Goal: Information Seeking & Learning: Learn about a topic

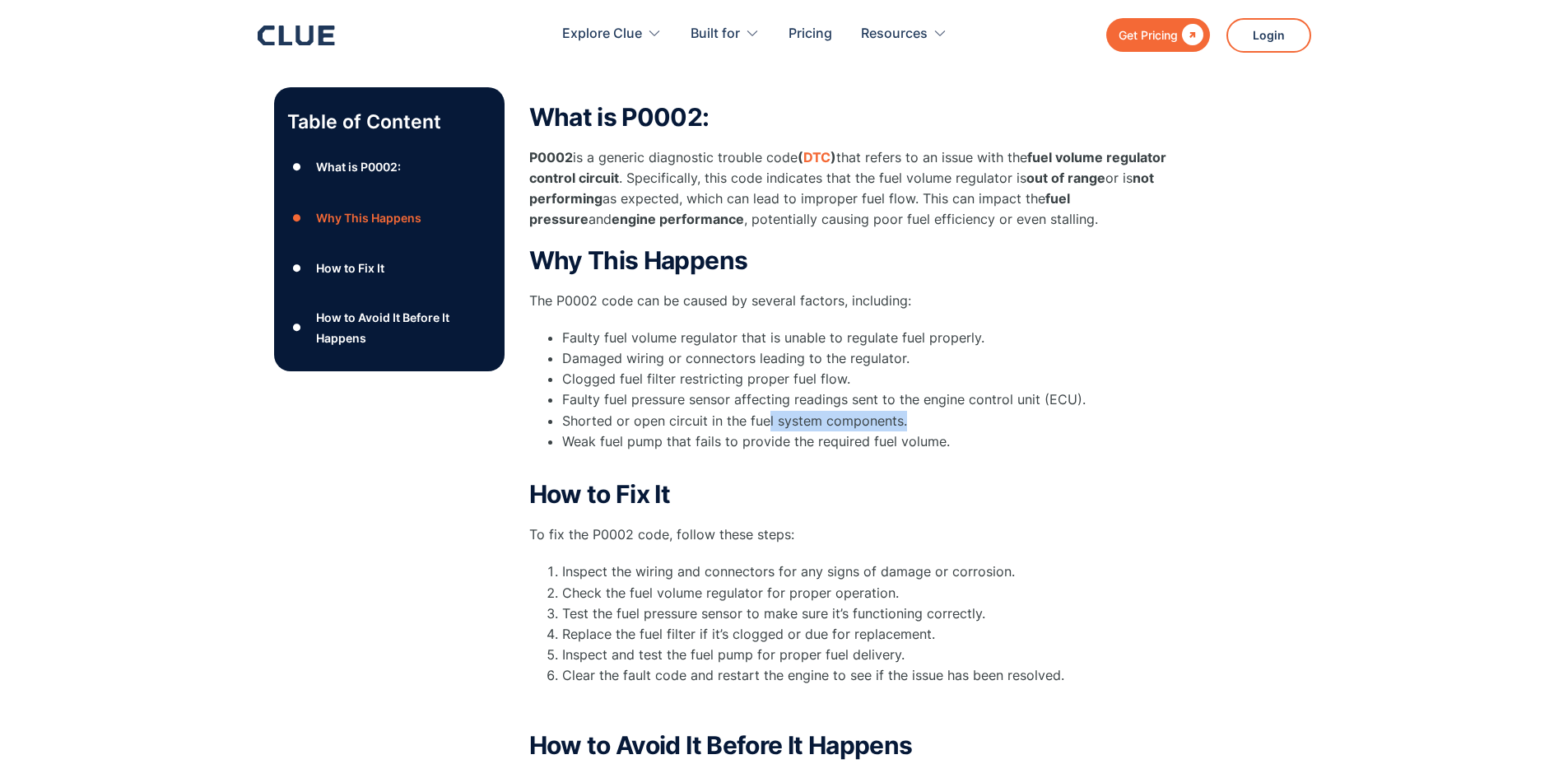
drag, startPoint x: 765, startPoint y: 424, endPoint x: 943, endPoint y: 416, distance: 178.2
click at [929, 415] on li "Shorted or open circuit in the fuel system components." at bounding box center [875, 420] width 626 height 21
click at [958, 424] on li "Shorted or open circuit in the fuel system components." at bounding box center [875, 420] width 626 height 21
drag, startPoint x: 568, startPoint y: 399, endPoint x: 878, endPoint y: 394, distance: 310.0
click at [878, 394] on li "Faulty fuel pressure sensor affecting readings sent to the engine control unit …" at bounding box center [875, 399] width 626 height 21
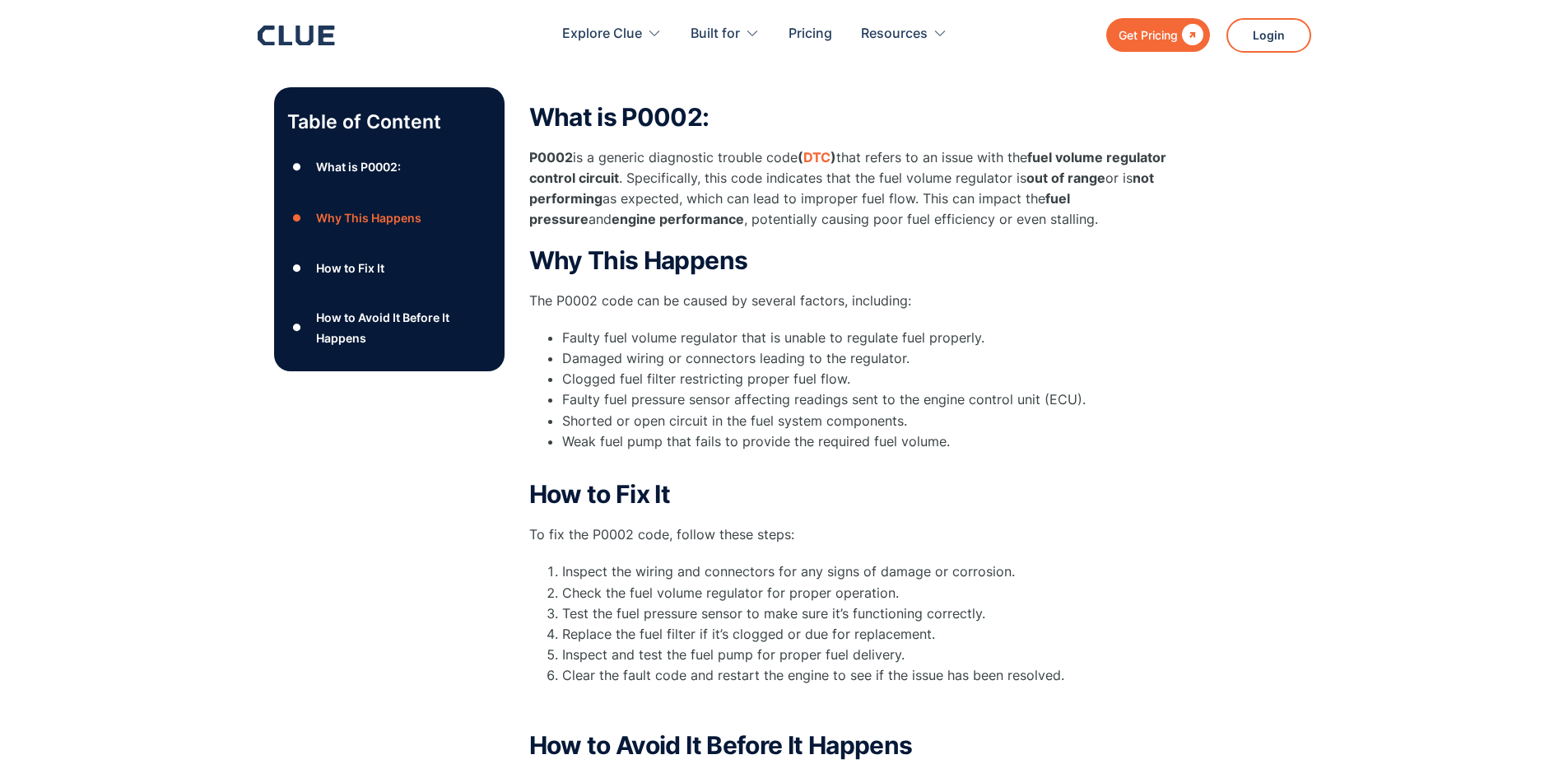
click at [896, 444] on li "Weak fuel pump that fails to provide the required fuel volume." at bounding box center [875, 451] width 626 height 41
drag, startPoint x: 585, startPoint y: 369, endPoint x: 893, endPoint y: 369, distance: 308.0
click at [893, 369] on ul "Faulty fuel volume regulator that is unable to regulate fuel properly. Damaged …" at bounding box center [859, 400] width 659 height 145
click at [881, 394] on li "Faulty fuel pressure sensor affecting readings sent to the engine control unit …" at bounding box center [875, 399] width 626 height 21
drag, startPoint x: 571, startPoint y: 351, endPoint x: 958, endPoint y: 351, distance: 387.0
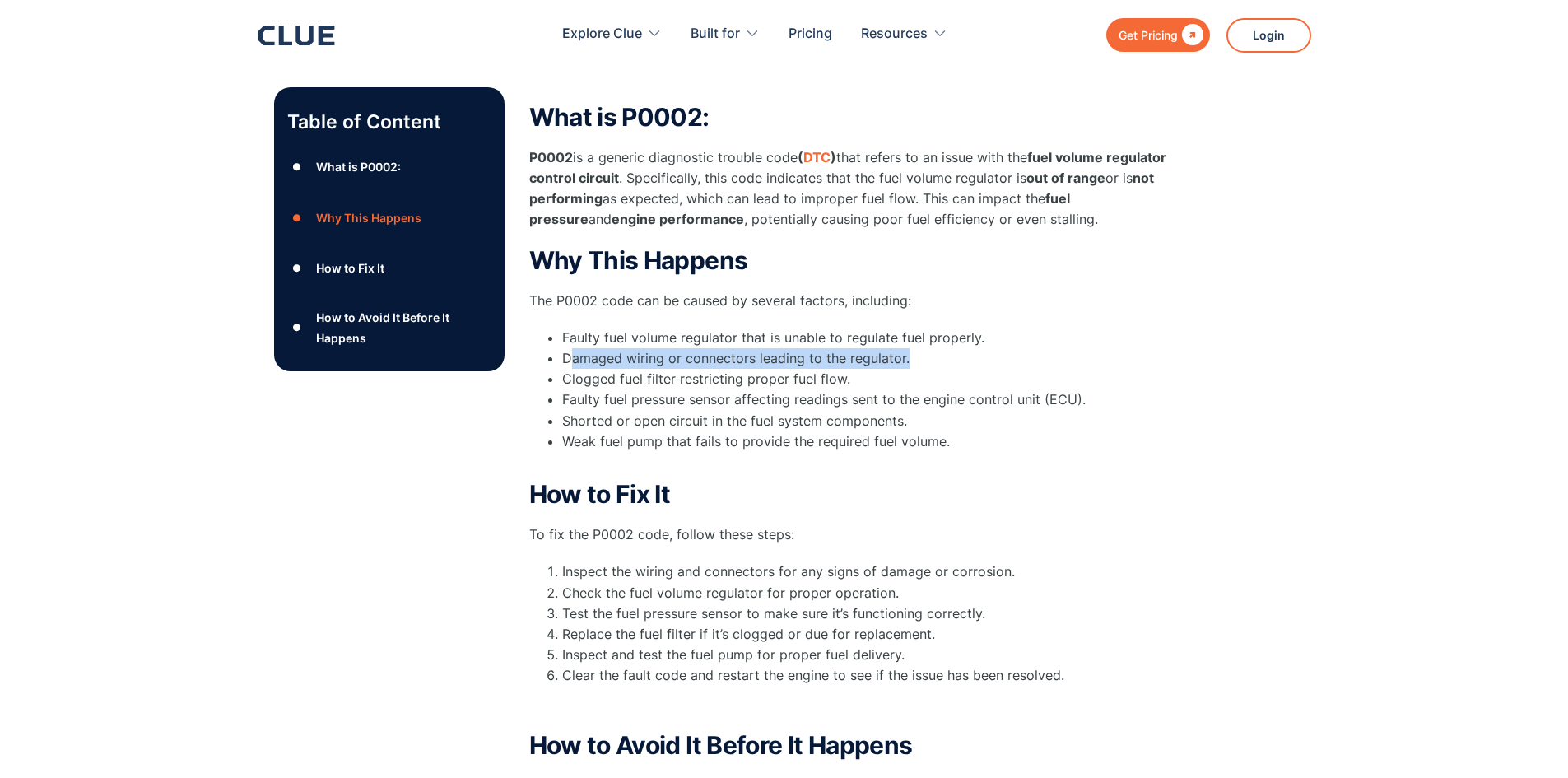
click at [958, 351] on li "Damaged wiring or connectors leading to the regulator." at bounding box center [875, 358] width 626 height 21
drag, startPoint x: 947, startPoint y: 377, endPoint x: 824, endPoint y: 377, distance: 123.0
click at [928, 377] on li "Clogged fuel filter restricting proper fuel flow." at bounding box center [875, 379] width 626 height 21
drag, startPoint x: 599, startPoint y: 343, endPoint x: 785, endPoint y: 342, distance: 186.0
click at [785, 342] on li "Faulty fuel volume regulator that is unable to regulate fuel properly." at bounding box center [875, 338] width 626 height 21
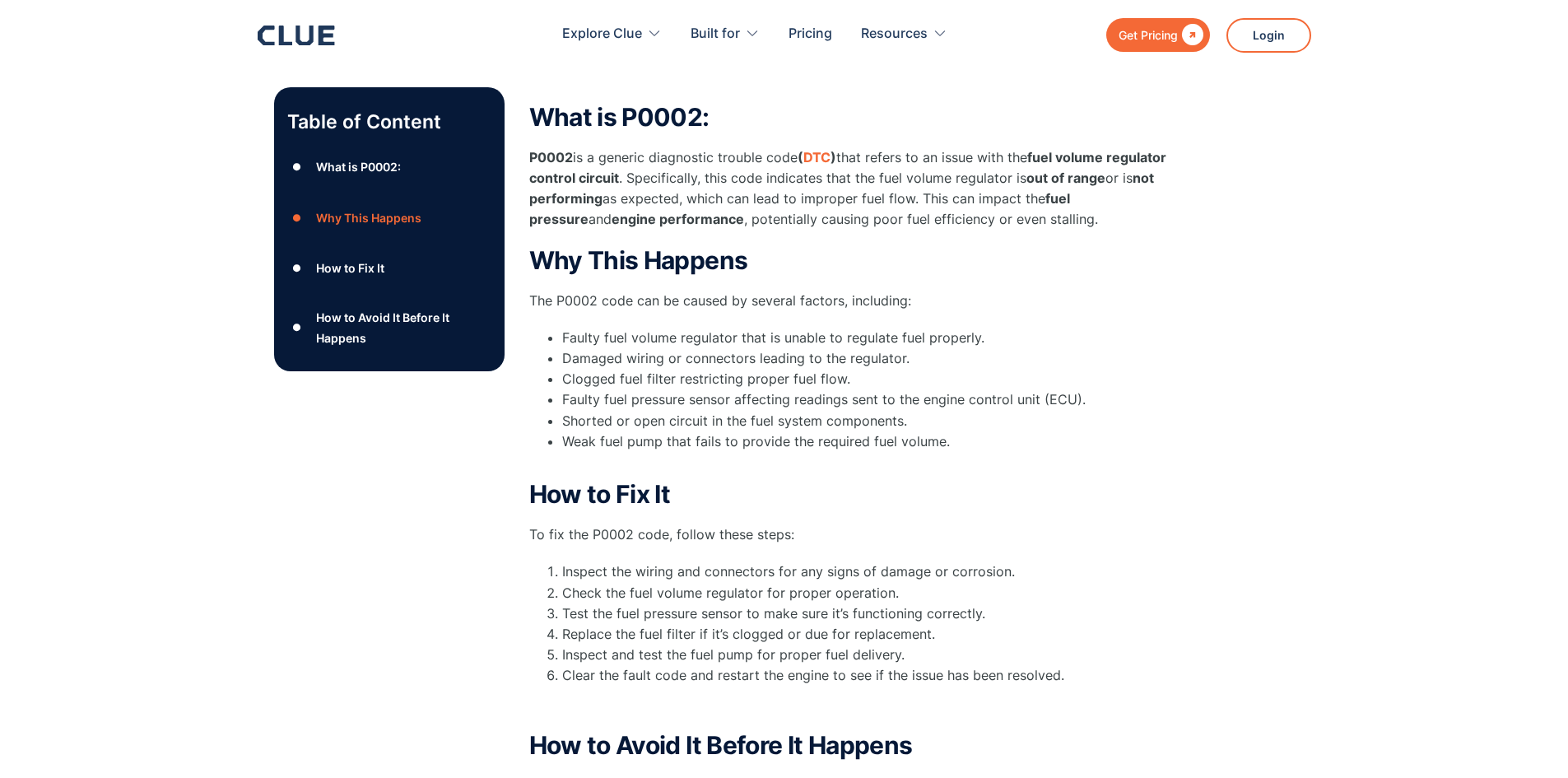
click at [754, 410] on li "Shorted or open circuit in the fuel system components." at bounding box center [875, 420] width 626 height 21
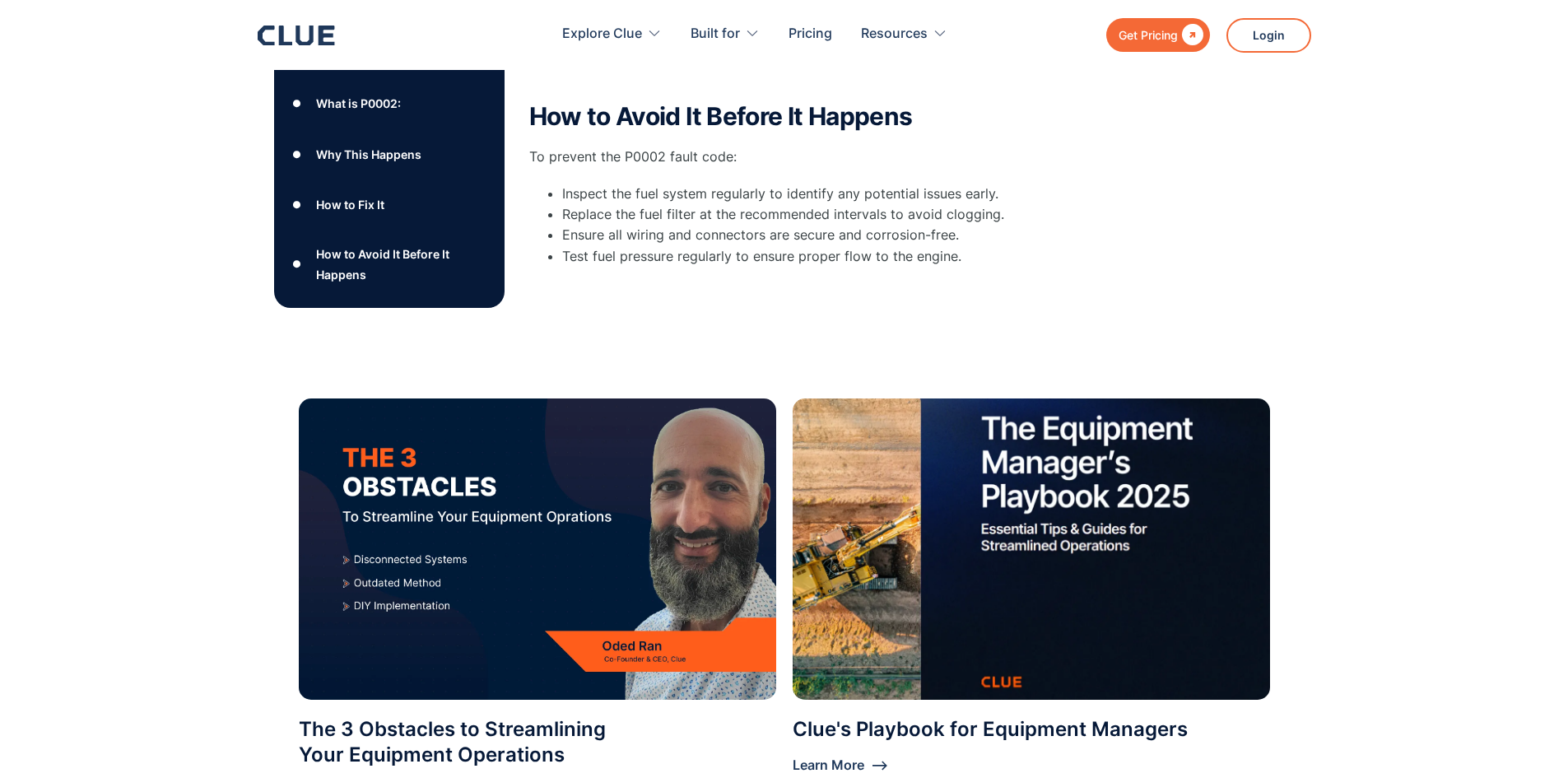
scroll to position [906, 0]
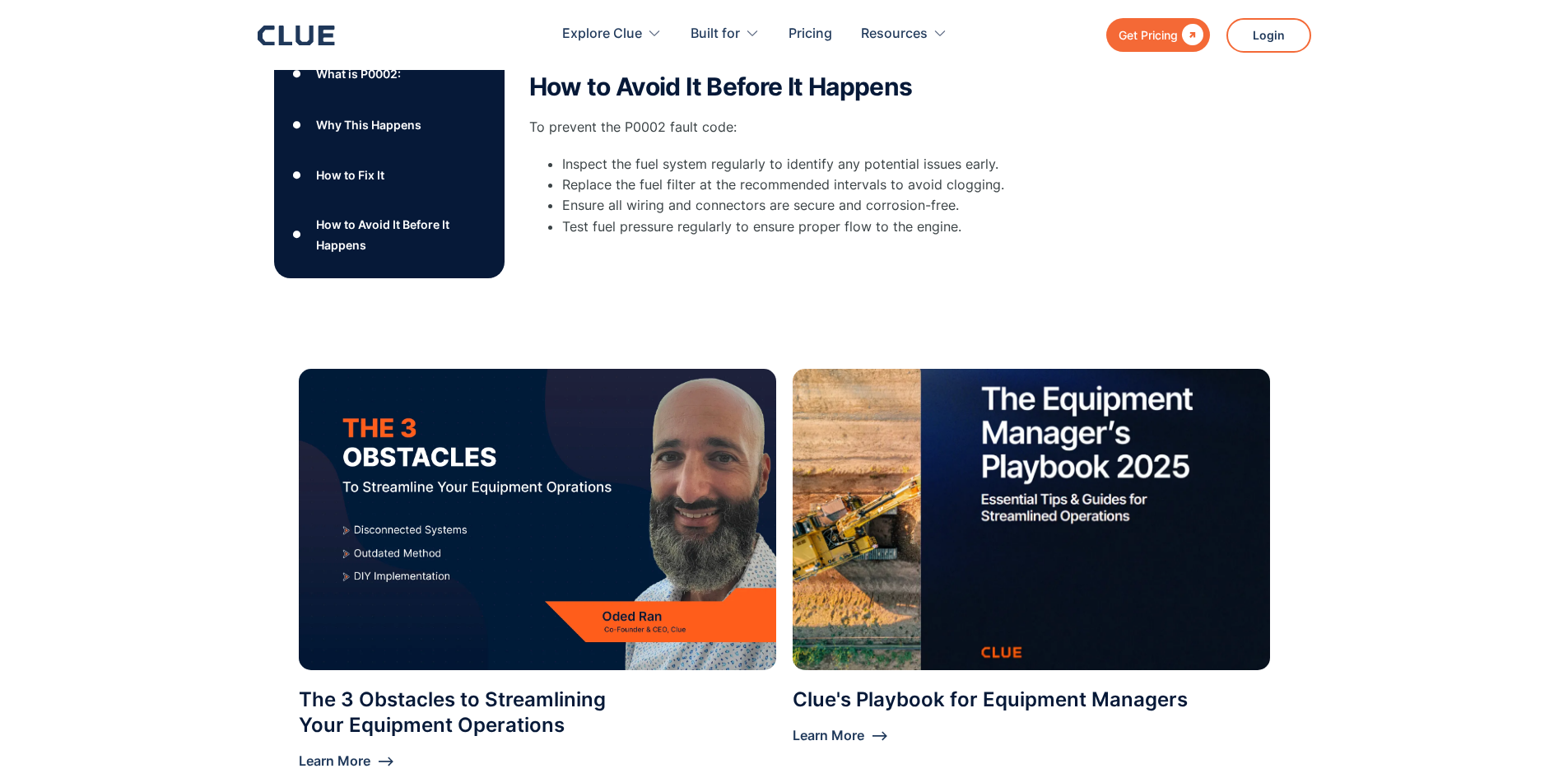
drag, startPoint x: 1461, startPoint y: 290, endPoint x: 1426, endPoint y: 294, distance: 35.2
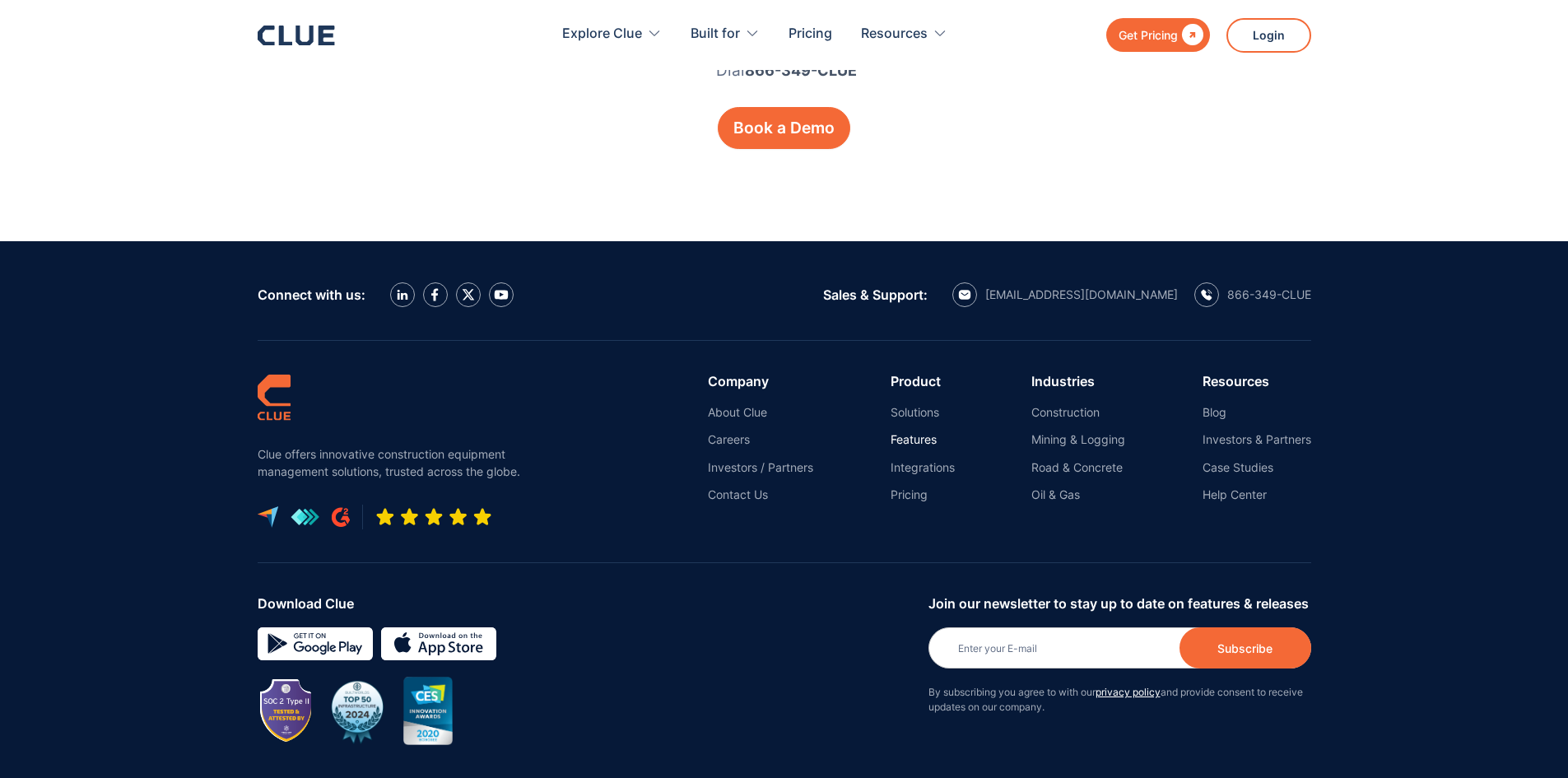
scroll to position [3045, 0]
